Goal: Find specific page/section: Find specific page/section

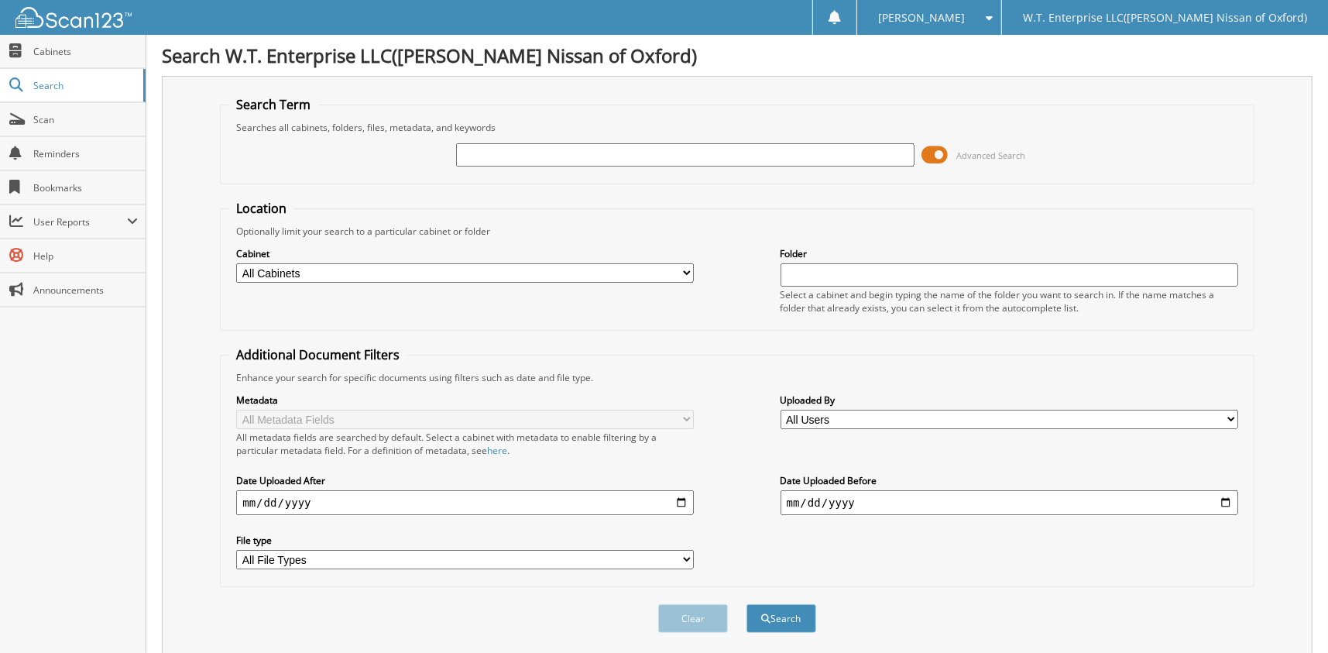
click at [940, 150] on span at bounding box center [936, 154] width 26 height 23
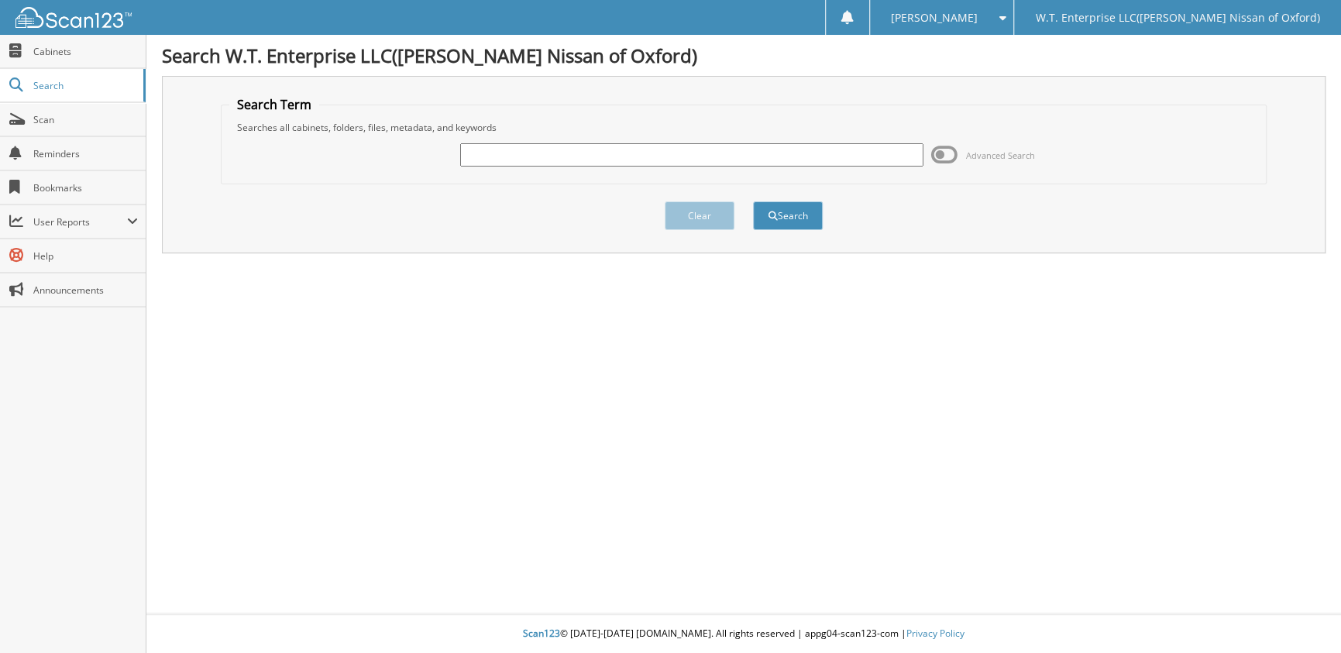
click at [574, 157] on input "text" at bounding box center [691, 154] width 463 height 23
type input "6001576"
click at [753, 201] on button "Search" at bounding box center [788, 215] width 70 height 29
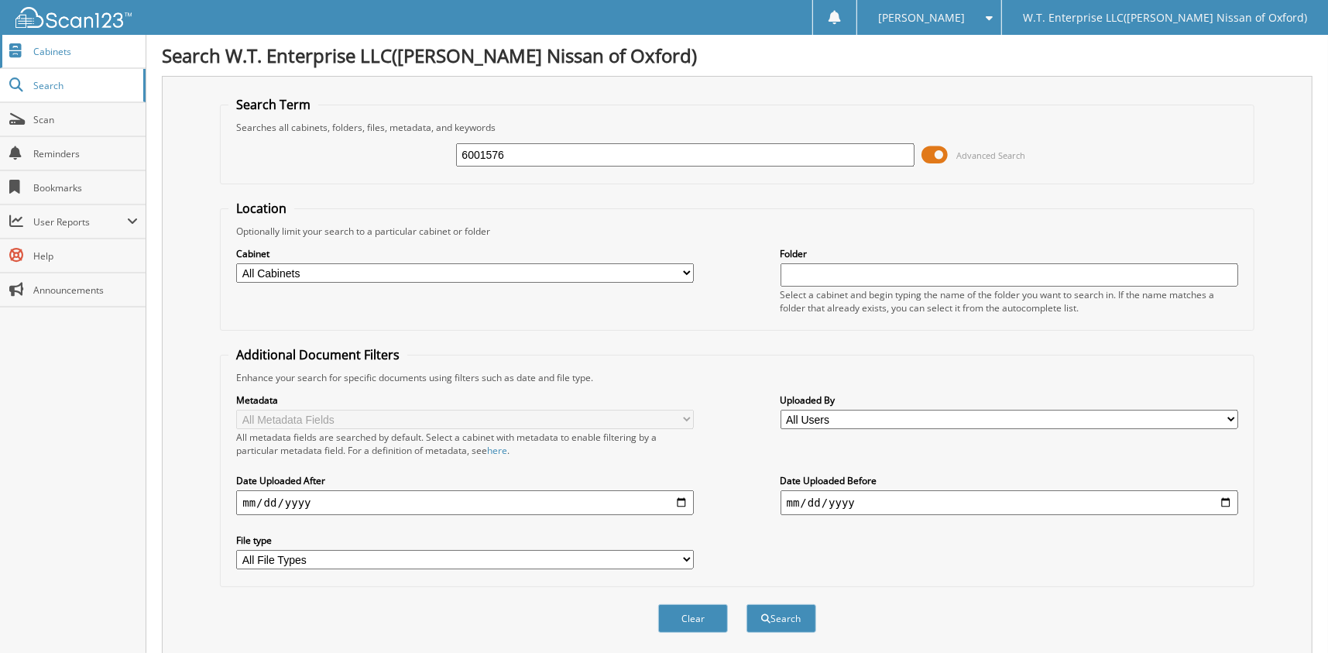
click at [53, 52] on span "Cabinets" at bounding box center [85, 51] width 105 height 13
click at [606, 156] on input "text" at bounding box center [685, 154] width 458 height 23
type input "6002014"
click at [747, 604] on button "Search" at bounding box center [782, 618] width 70 height 29
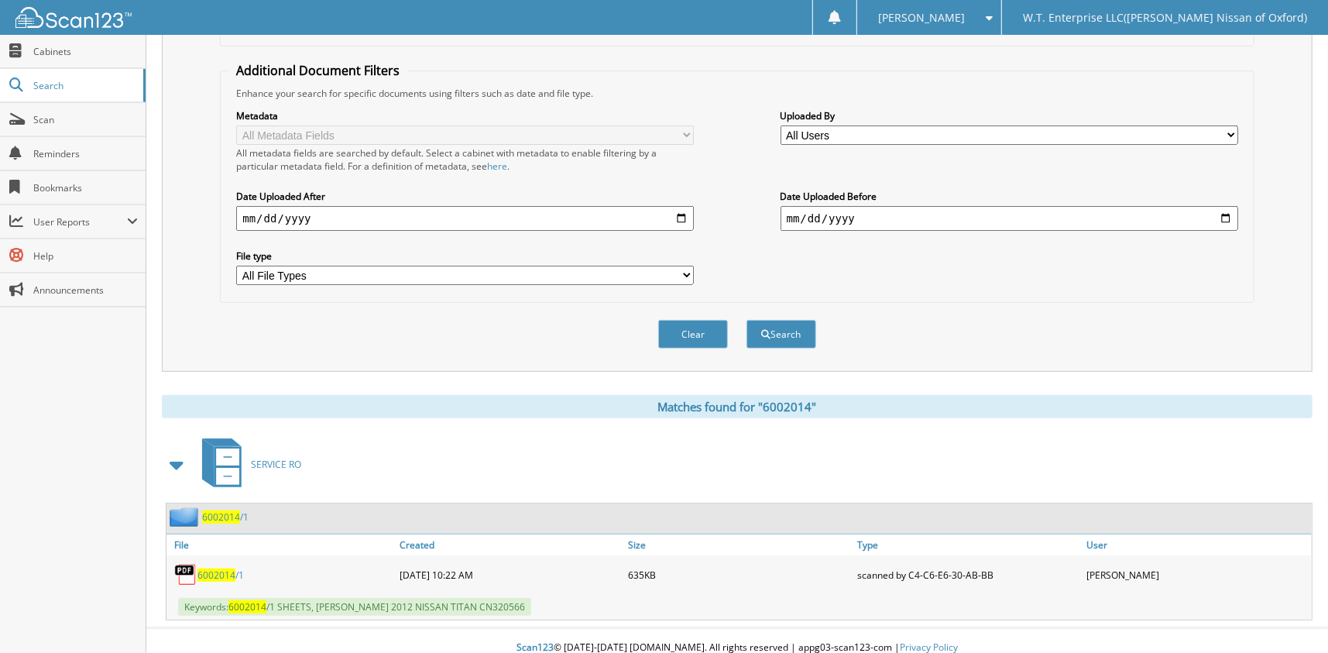
click at [218, 569] on span "6002014" at bounding box center [217, 575] width 38 height 13
